Goal: Task Accomplishment & Management: Manage account settings

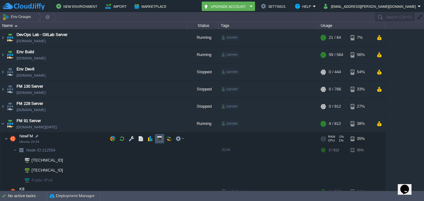
click at [158, 140] on button "button" at bounding box center [160, 139] width 6 height 6
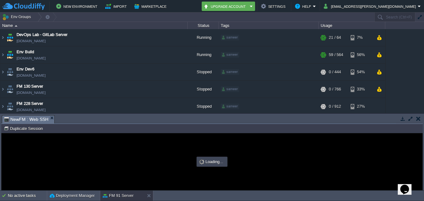
click at [410, 115] on td at bounding box center [411, 118] width 8 height 7
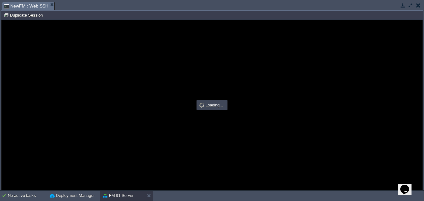
type input "#000000"
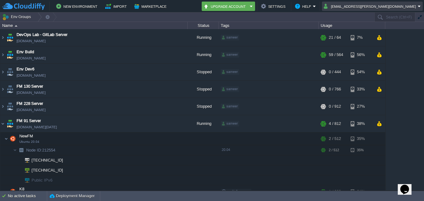
click at [388, 2] on td "[EMAIL_ADDRESS][PERSON_NAME][DOMAIN_NAME]" at bounding box center [372, 6] width 101 height 9
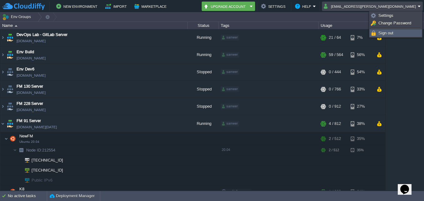
click at [396, 31] on link "Sign out" at bounding box center [396, 33] width 52 height 7
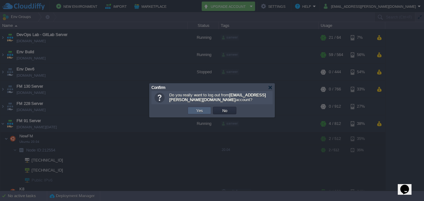
click at [207, 110] on td "Yes" at bounding box center [199, 110] width 23 height 7
